Goal: Entertainment & Leisure: Consume media (video, audio)

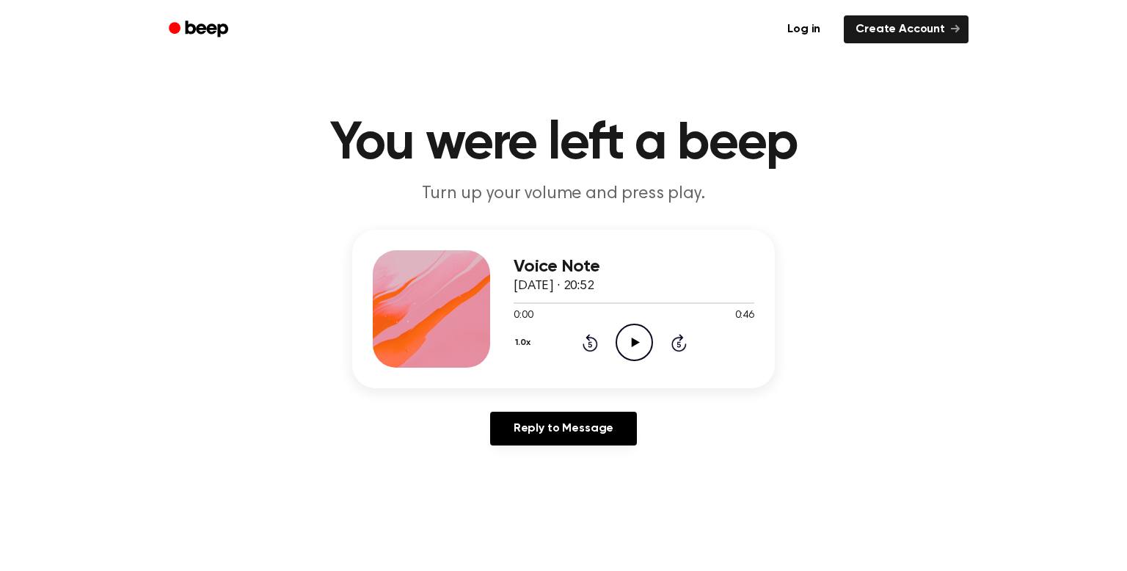
click at [626, 337] on icon "Play Audio" at bounding box center [633, 341] width 37 height 37
click at [635, 347] on icon "Play Audio" at bounding box center [633, 341] width 37 height 37
click at [640, 336] on icon "Play Audio" at bounding box center [633, 341] width 37 height 37
click at [631, 348] on icon "Play Audio" at bounding box center [633, 341] width 37 height 37
click at [637, 343] on icon at bounding box center [635, 342] width 8 height 10
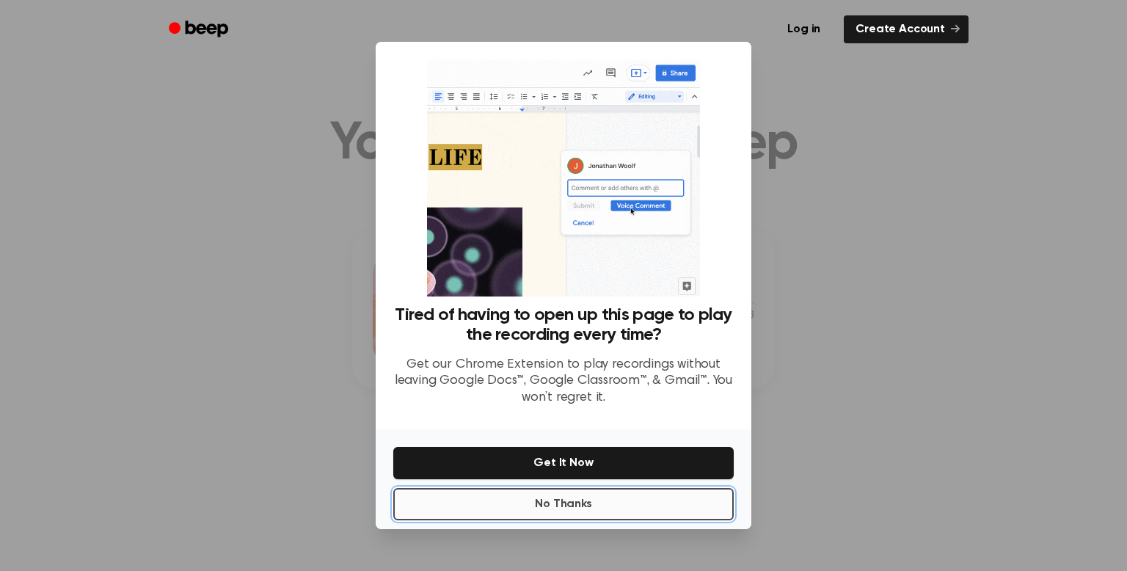
click at [595, 508] on button "No Thanks" at bounding box center [563, 504] width 340 height 32
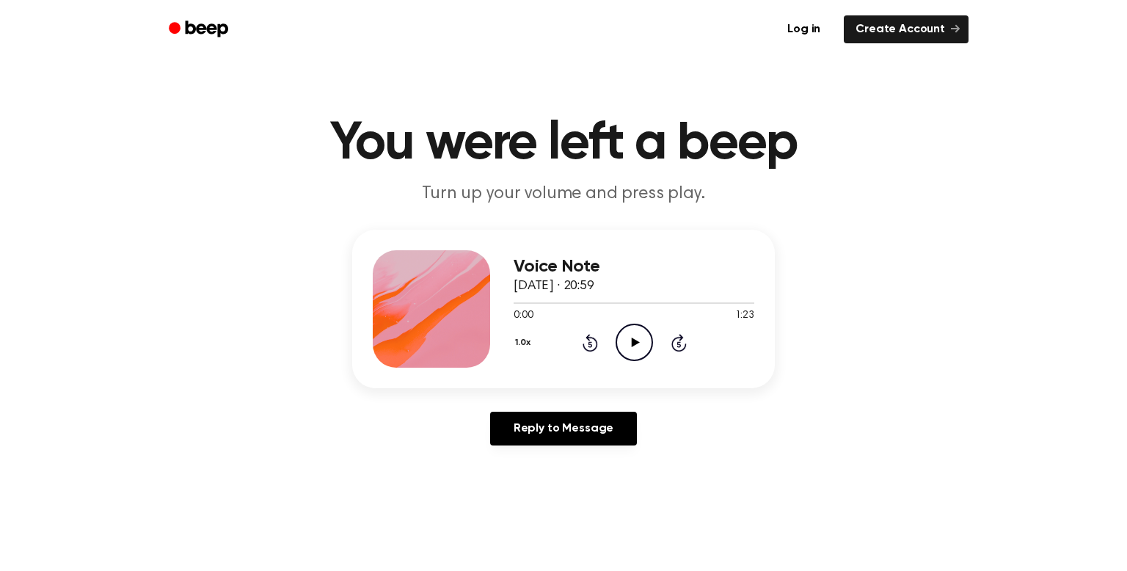
click at [628, 343] on icon "Play Audio" at bounding box center [633, 341] width 37 height 37
